Goal: Find specific page/section: Find specific page/section

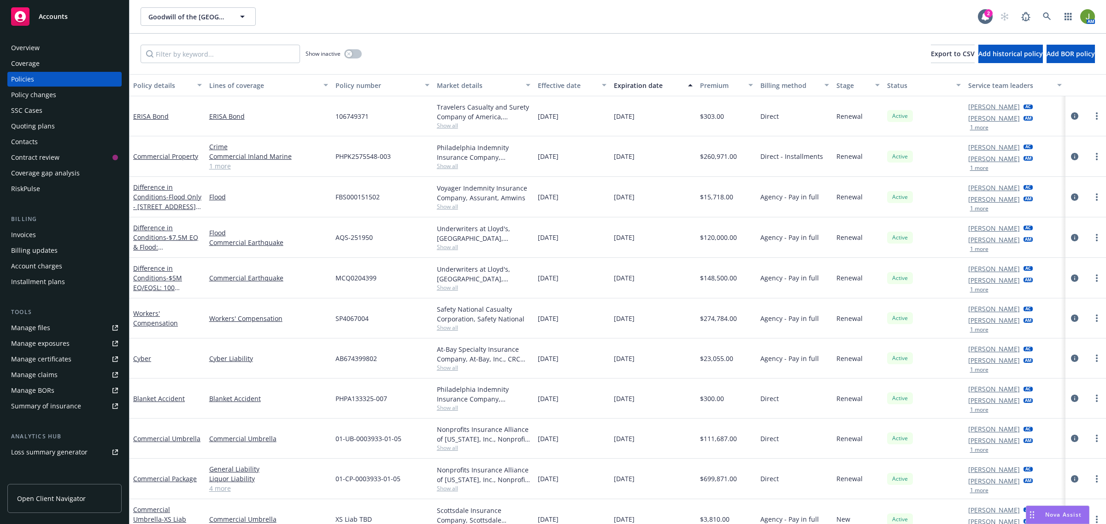
click at [42, 234] on div "Invoices" at bounding box center [64, 235] width 107 height 15
